Goal: Navigation & Orientation: Find specific page/section

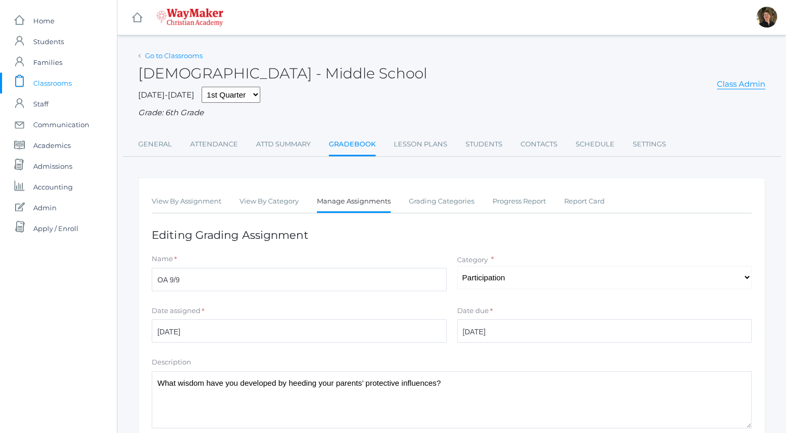
click at [174, 57] on link "Go to Classrooms" at bounding box center [174, 55] width 58 height 8
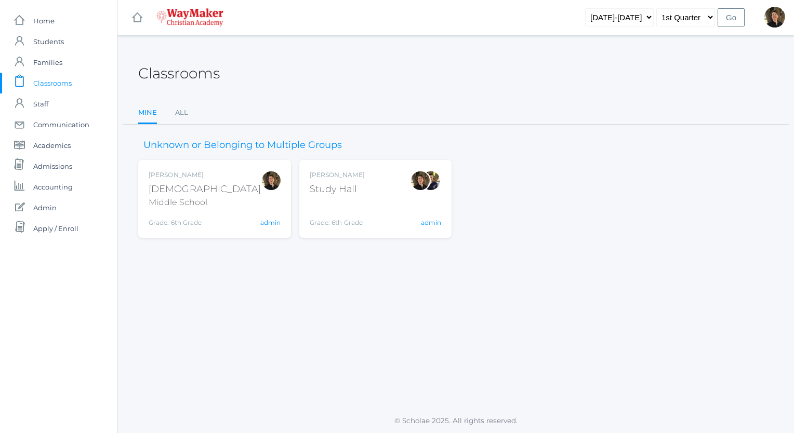
click at [159, 185] on div "Bible" at bounding box center [205, 189] width 112 height 14
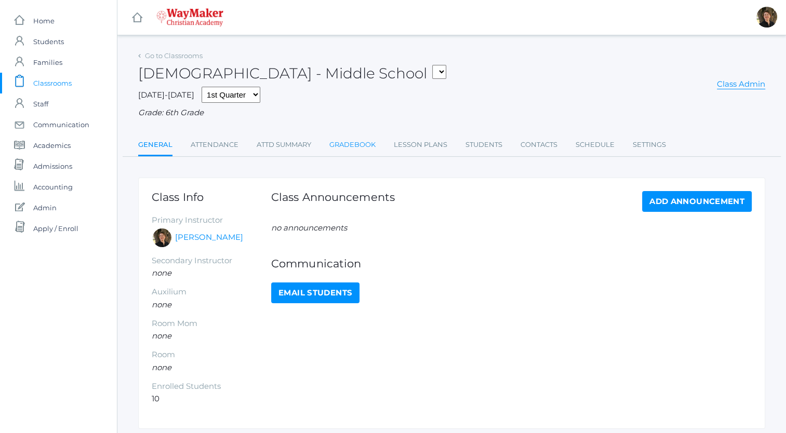
click at [362, 145] on link "Gradebook" at bounding box center [352, 145] width 46 height 21
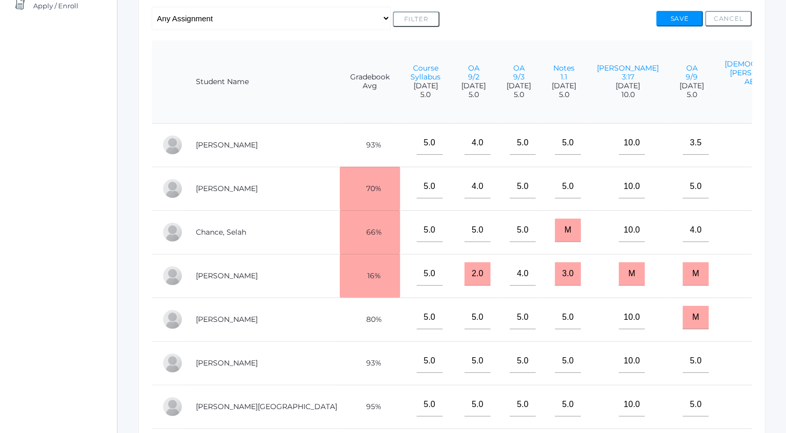
scroll to position [222, 0]
